Goal: Information Seeking & Learning: Learn about a topic

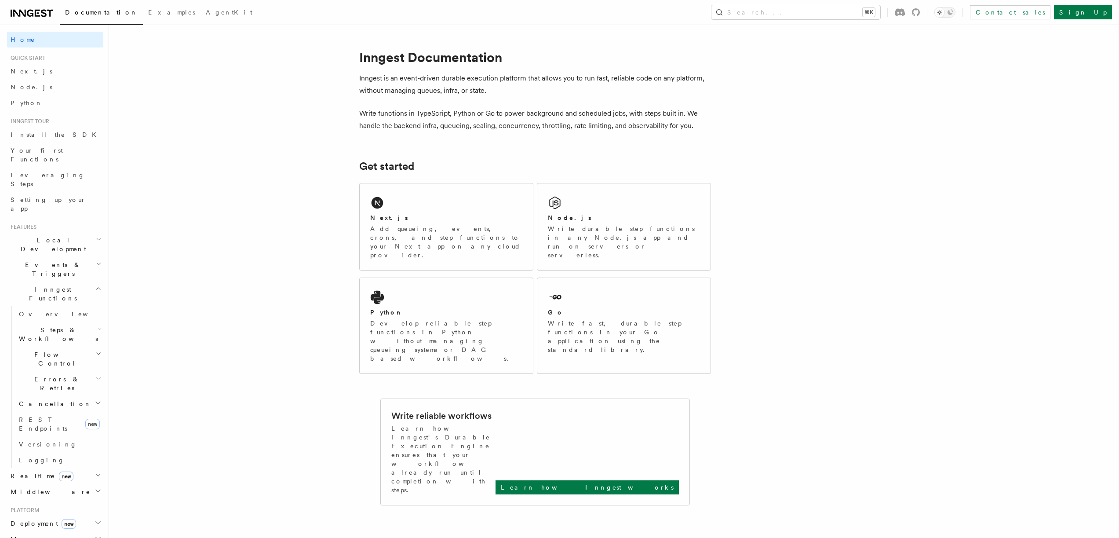
click at [95, 285] on icon "button" at bounding box center [98, 288] width 7 height 7
click at [95, 310] on icon "button" at bounding box center [98, 313] width 7 height 7
click at [42, 326] on span "Overview" at bounding box center [64, 329] width 91 height 7
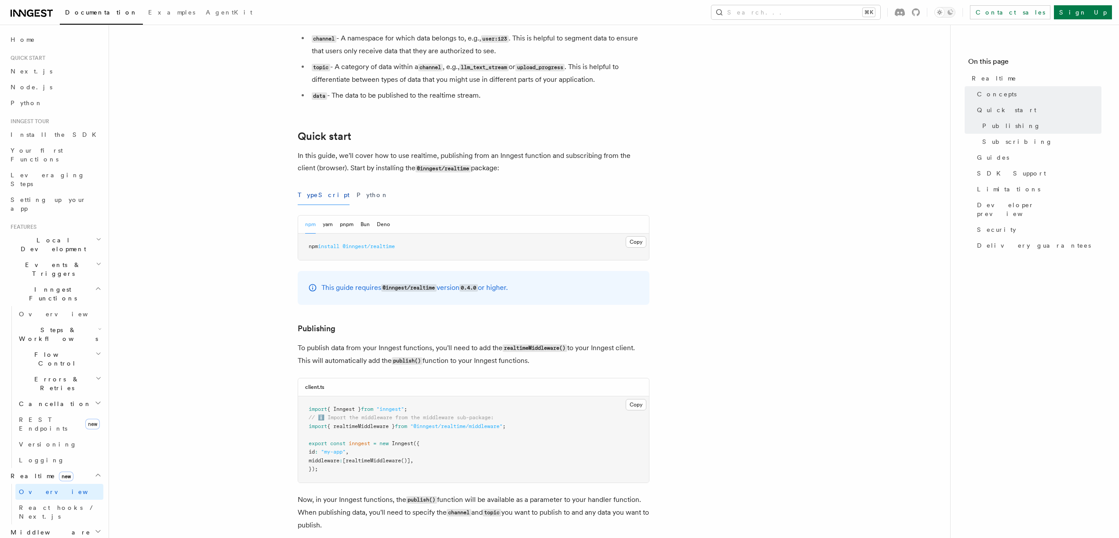
scroll to position [304, 0]
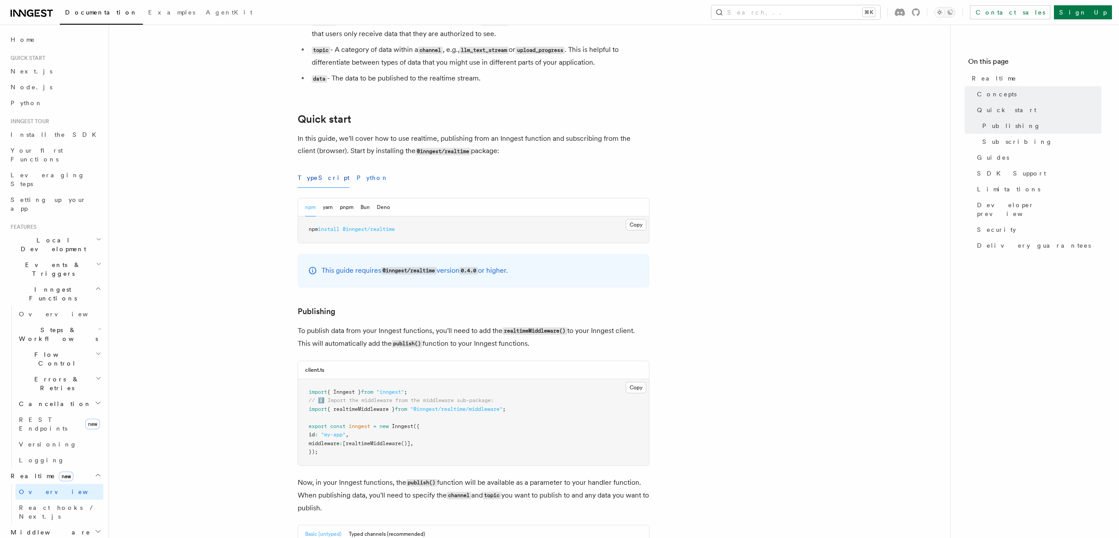
click at [357, 185] on button "Python" at bounding box center [373, 178] width 32 height 20
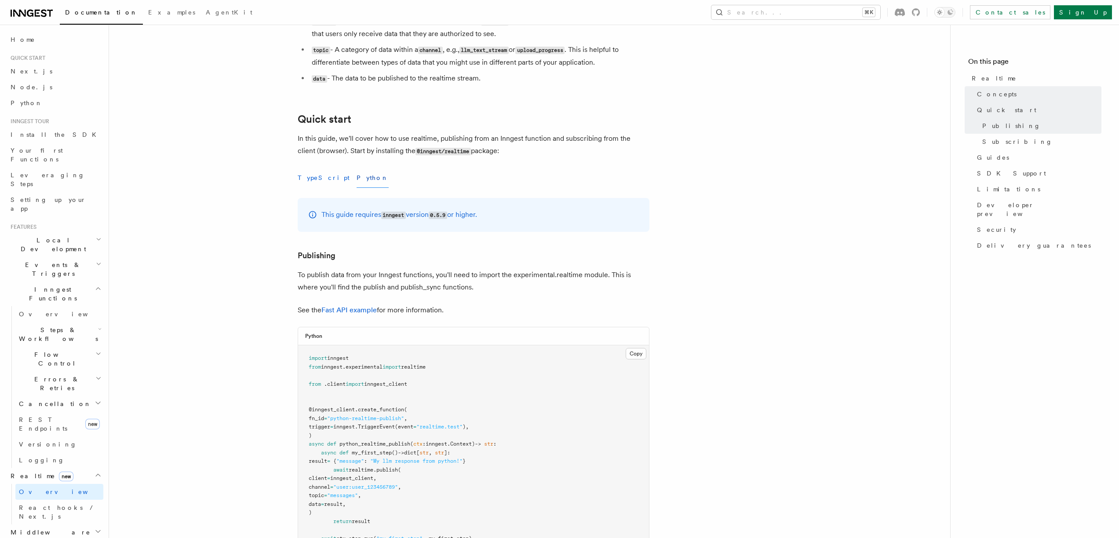
click at [311, 182] on button "TypeScript" at bounding box center [324, 178] width 52 height 20
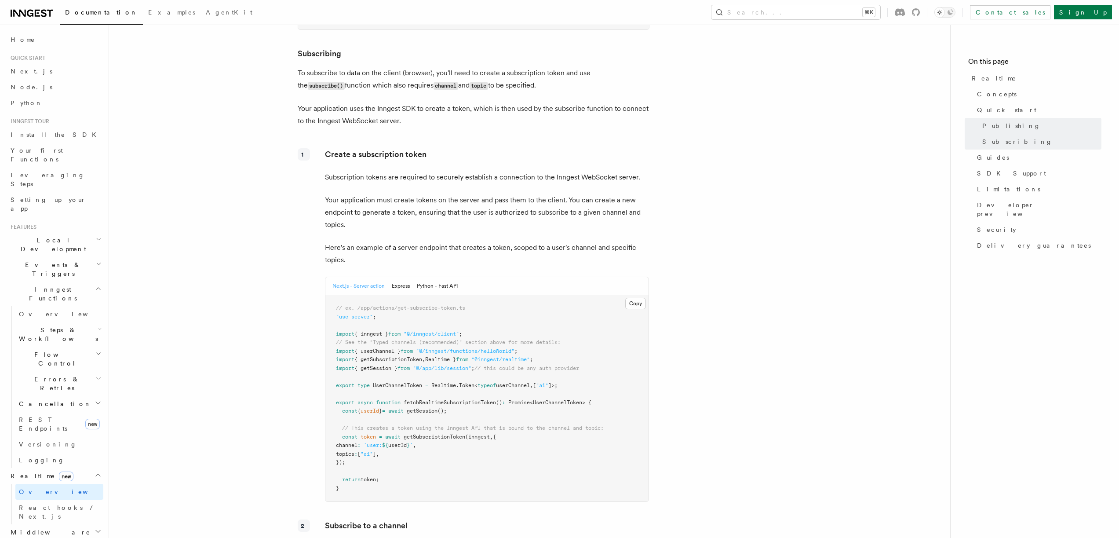
scroll to position [1043, 0]
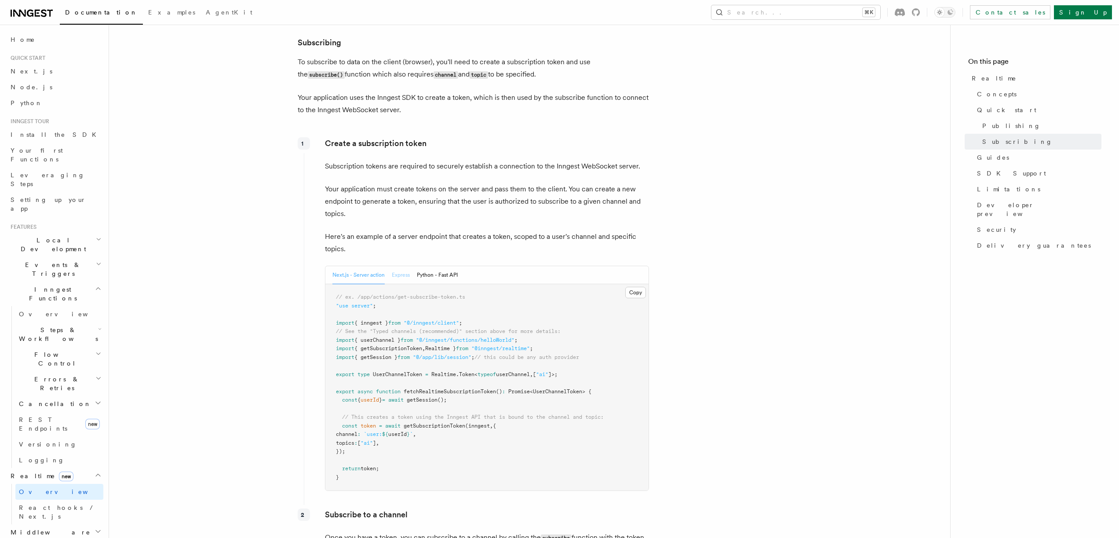
click at [404, 281] on button "Express" at bounding box center [401, 275] width 18 height 18
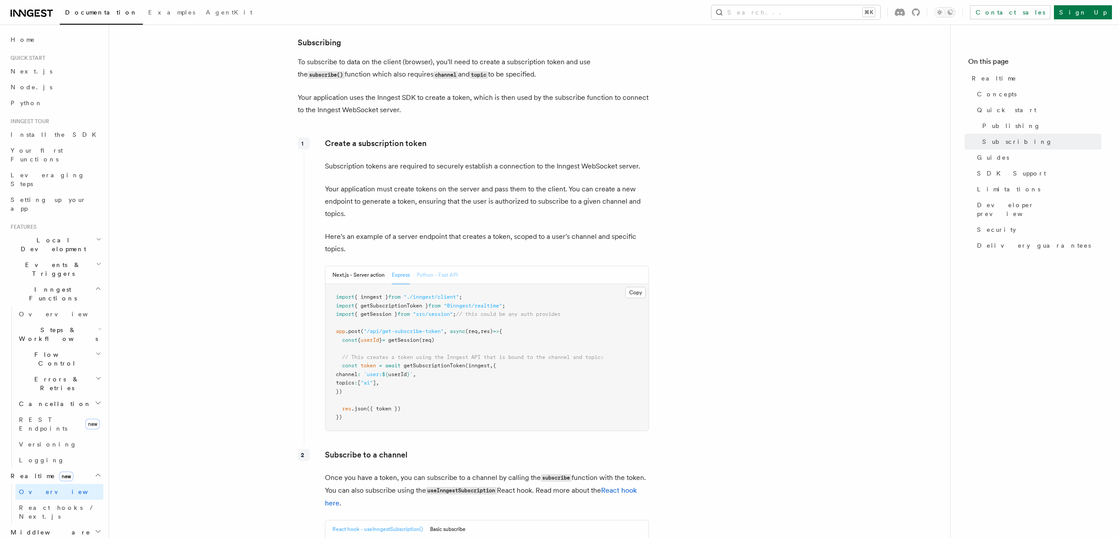
click at [439, 279] on button "Python - Fast API" at bounding box center [437, 275] width 41 height 18
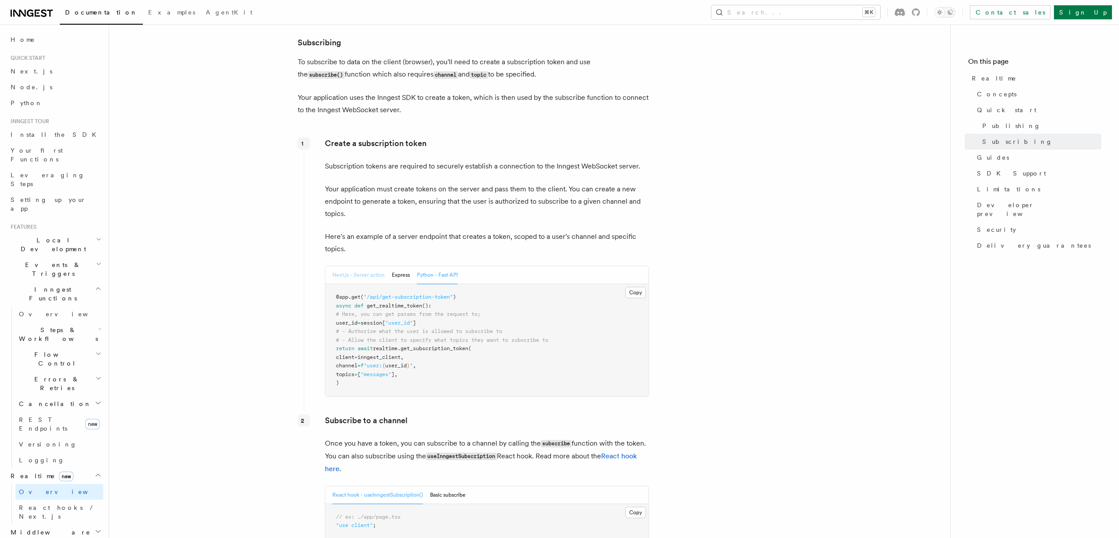
click at [356, 281] on button "Next.js - Server action" at bounding box center [358, 275] width 52 height 18
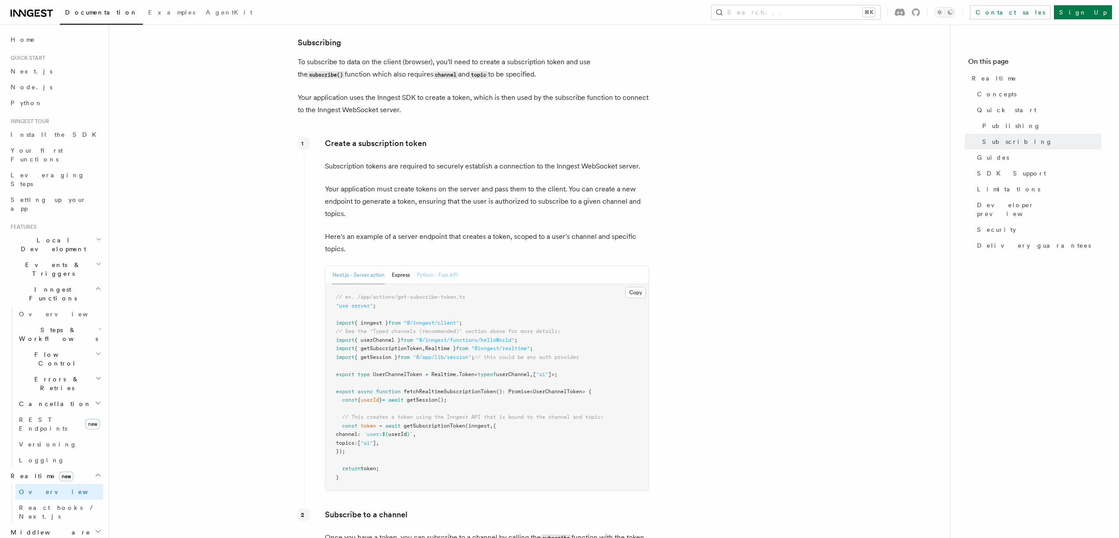
click at [438, 278] on button "Python - Fast API" at bounding box center [437, 275] width 41 height 18
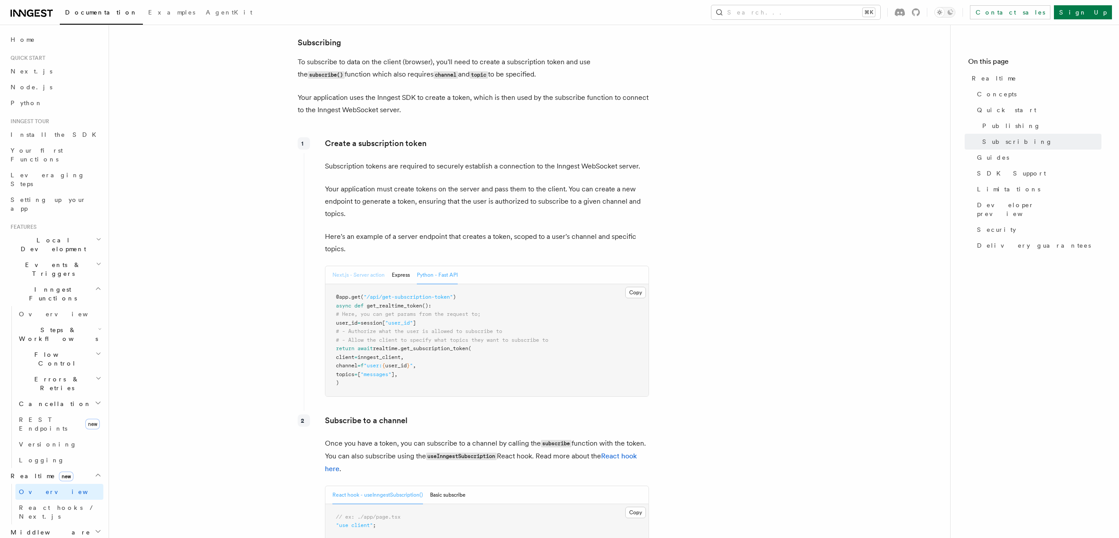
click at [347, 281] on button "Next.js - Server action" at bounding box center [358, 275] width 52 height 18
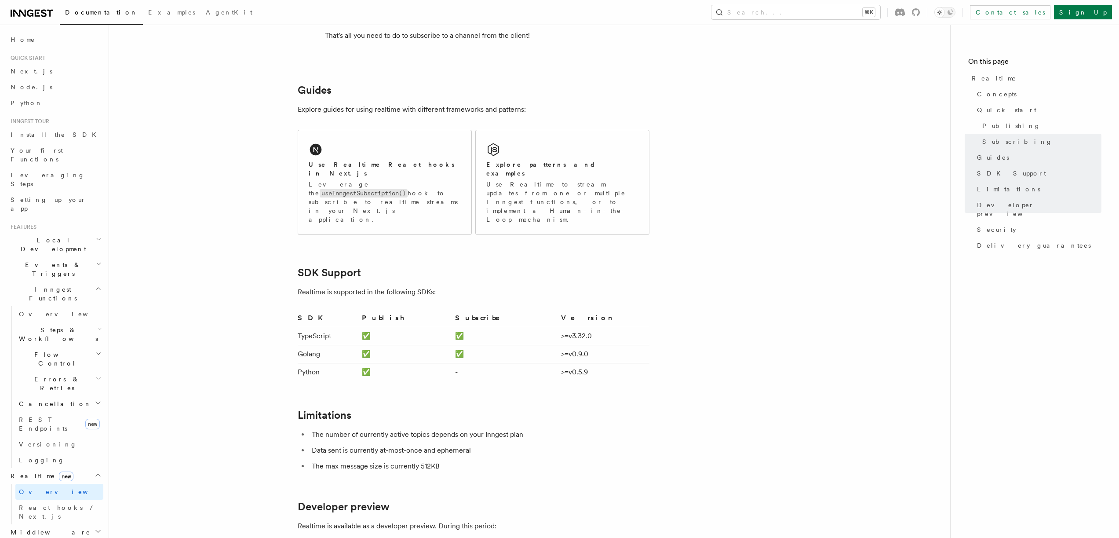
scroll to position [1852, 0]
